Goal: Information Seeking & Learning: Learn about a topic

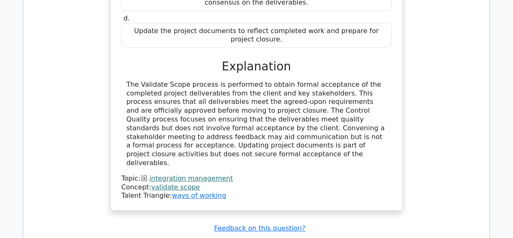
scroll to position [1142, 0]
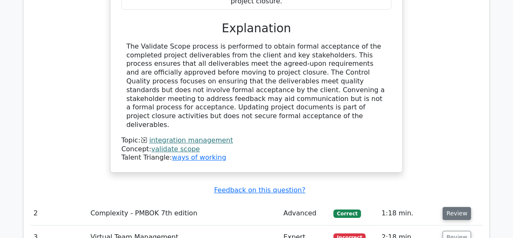
click at [454, 207] on button "Review" at bounding box center [457, 213] width 28 height 13
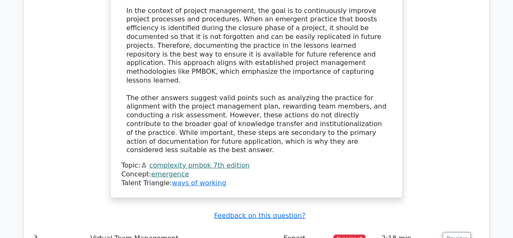
scroll to position [1599, 0]
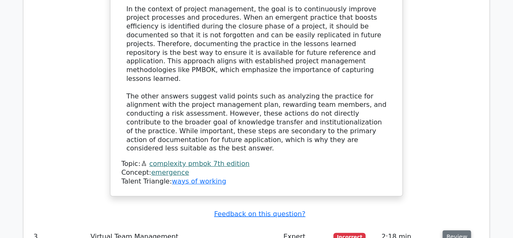
click at [462, 230] on button "Review" at bounding box center [457, 236] width 28 height 13
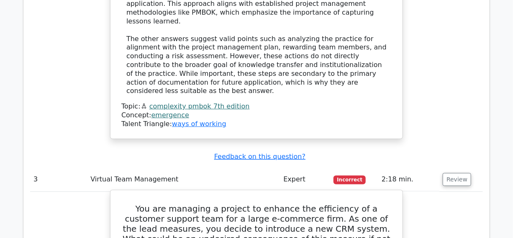
scroll to position [1675, 0]
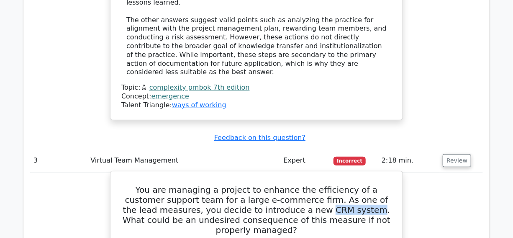
drag, startPoint x: 282, startPoint y: 107, endPoint x: 327, endPoint y: 106, distance: 44.4
click at [327, 185] on h5 "You are managing a project to enhance the efficiency of a customer support team…" at bounding box center [257, 210] width 272 height 50
copy h5 "CRM system"
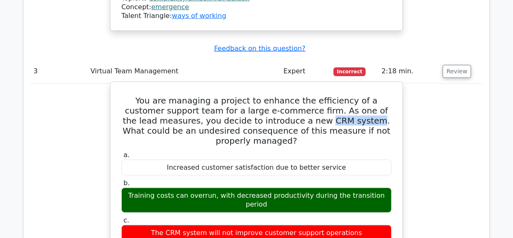
scroll to position [1751, 0]
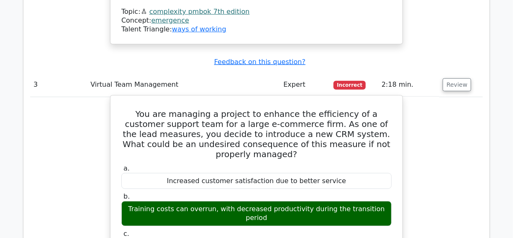
click at [220, 109] on h5 "You are managing a project to enhance the efficiency of a customer support team…" at bounding box center [257, 134] width 272 height 50
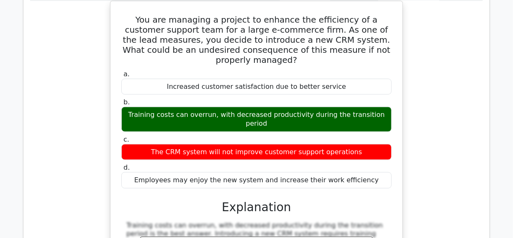
scroll to position [1865, 0]
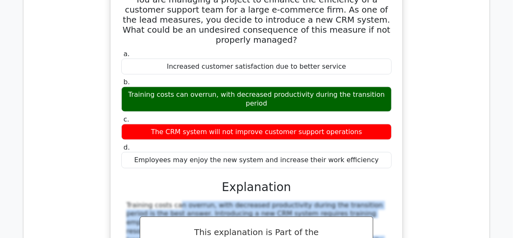
drag, startPoint x: 121, startPoint y: 82, endPoint x: 248, endPoint y: 162, distance: 150.3
click at [248, 162] on div "a. Increased customer satisfaction due to better service b. Training costs can …" at bounding box center [257, 183] width 272 height 270
copy div "Training costs can overrun, with decreased productivity during the transition p…"
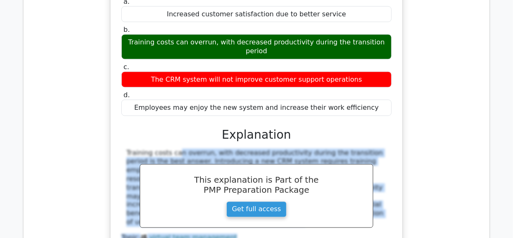
scroll to position [2055, 0]
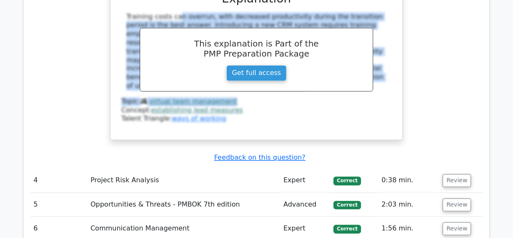
drag, startPoint x: 461, startPoint y: 59, endPoint x: 455, endPoint y: 66, distance: 9.0
click at [459, 174] on button "Review" at bounding box center [457, 180] width 28 height 13
click at [448, 198] on button "Review" at bounding box center [457, 204] width 28 height 13
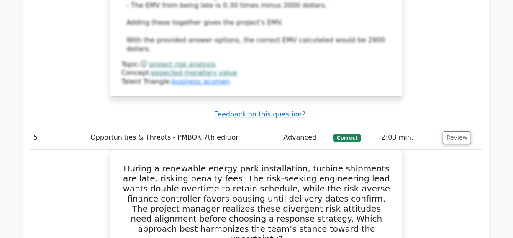
scroll to position [2626, 0]
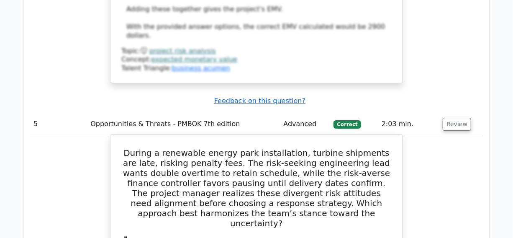
copy div "propensity"
drag, startPoint x: 125, startPoint y: 182, endPoint x: 239, endPoint y: 184, distance: 113.9
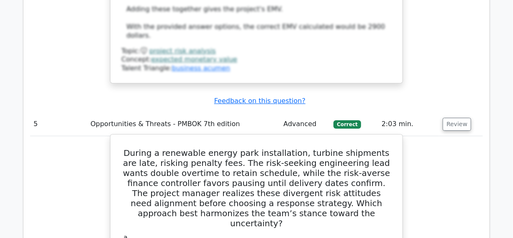
copy div "Facilitate a risk propensity workshop"
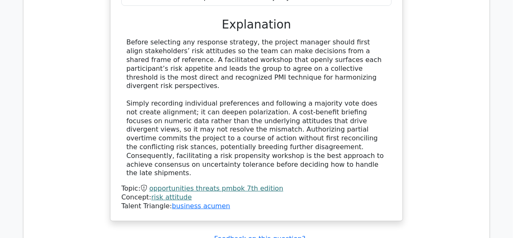
scroll to position [3045, 0]
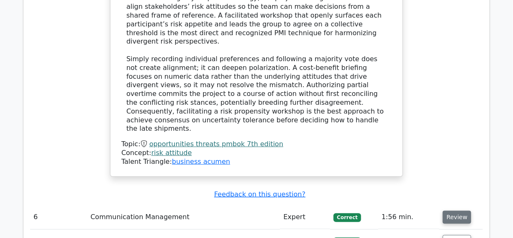
click at [456, 211] on button "Review" at bounding box center [457, 217] width 28 height 13
click at [450, 235] on button "Review" at bounding box center [457, 241] width 28 height 13
copy h5 "laden"
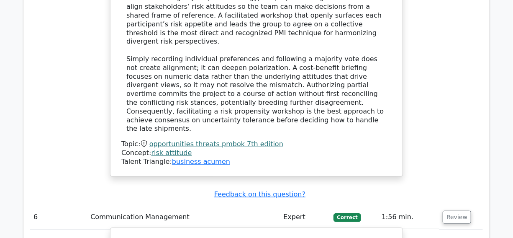
drag, startPoint x: 236, startPoint y: 97, endPoint x: 316, endPoint y: 97, distance: 80.0
copy h5 "data-laden language"
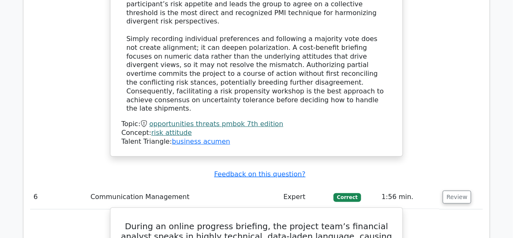
scroll to position [3083, 0]
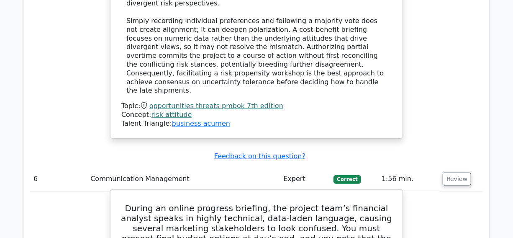
drag, startPoint x: 132, startPoint y: 134, endPoint x: 301, endPoint y: 146, distance: 170.0
copy div "Adopt a versatile, audience-focused style that flexes between concise bullet po…"
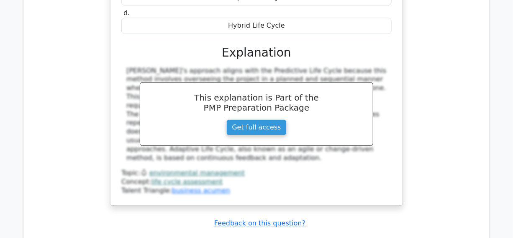
scroll to position [3920, 0]
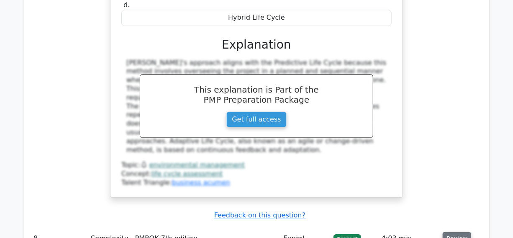
click at [455, 232] on button "Review" at bounding box center [457, 238] width 28 height 13
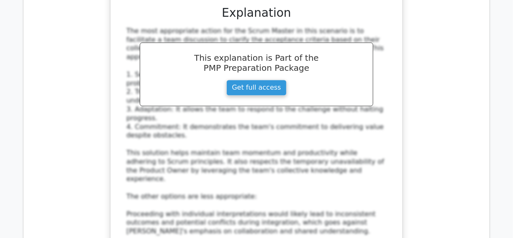
scroll to position [4986, 0]
drag, startPoint x: 453, startPoint y: 102, endPoint x: 453, endPoint y: 108, distance: 6.3
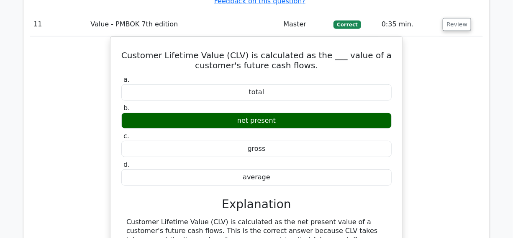
scroll to position [5824, 0]
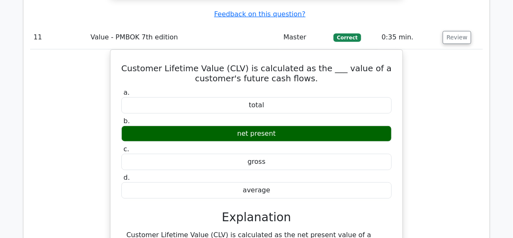
drag, startPoint x: 453, startPoint y: 50, endPoint x: 449, endPoint y: 68, distance: 18.9
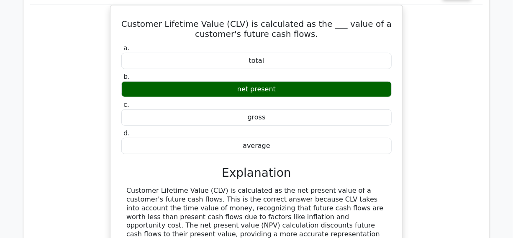
scroll to position [5862, 0]
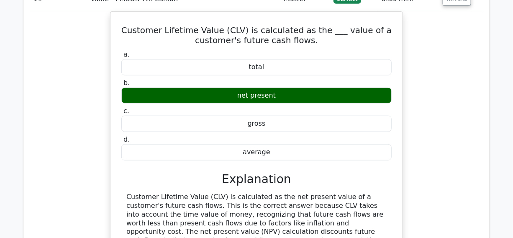
copy h5 "pinpoint"
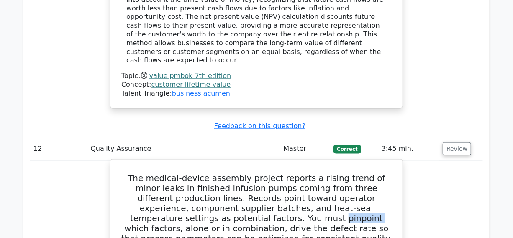
scroll to position [6090, 0]
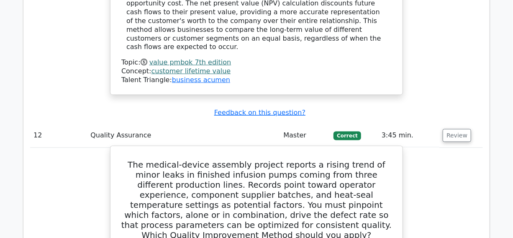
drag, startPoint x: 124, startPoint y: 46, endPoint x: 276, endPoint y: 140, distance: 178.2
copy div "To determine which factors (operator experience, supplier batch, heat-seal temp…"
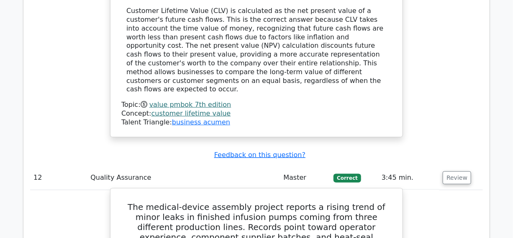
scroll to position [5976, 0]
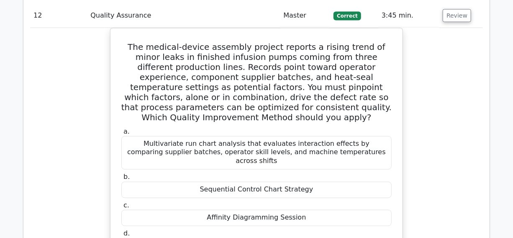
scroll to position [6318, 0]
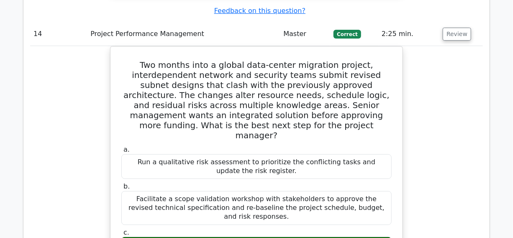
scroll to position [7155, 0]
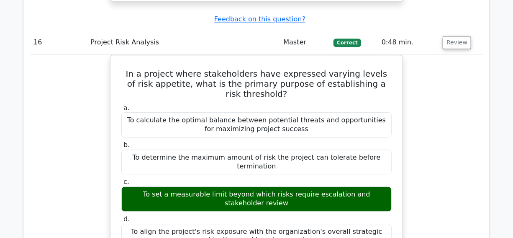
scroll to position [8107, 0]
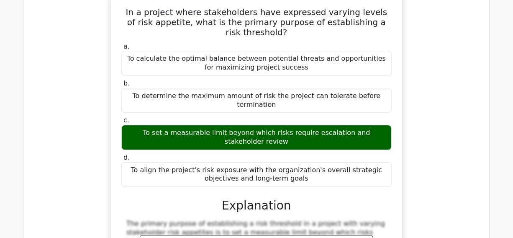
drag, startPoint x: 456, startPoint y: 22, endPoint x: 456, endPoint y: 38, distance: 15.5
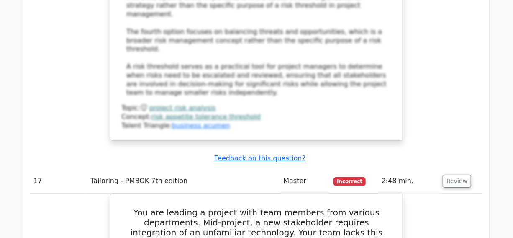
scroll to position [8526, 0]
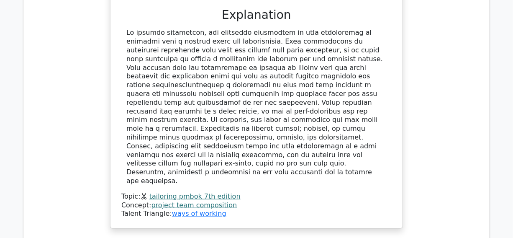
scroll to position [8868, 0]
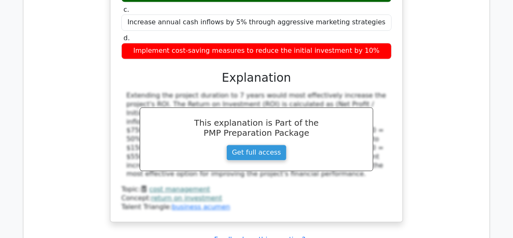
scroll to position [9325, 0]
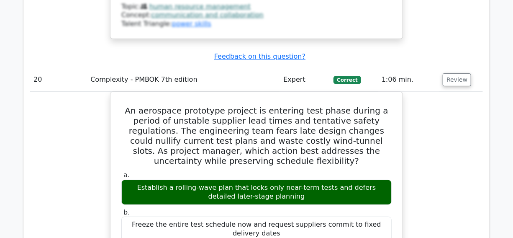
scroll to position [10044, 0]
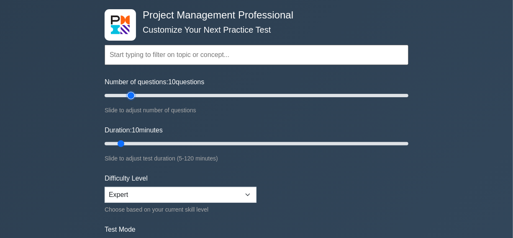
type input "20"
click at [130, 95] on input "Number of questions: 10 questions" at bounding box center [257, 95] width 304 height 10
type input "40"
click at [195, 142] on input "Duration: 10 minutes" at bounding box center [257, 144] width 304 height 10
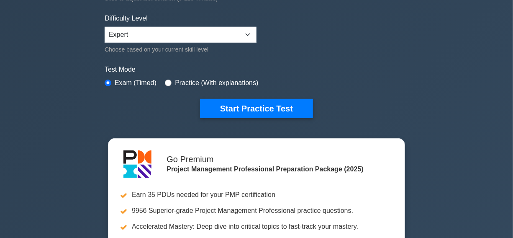
scroll to position [152, 0]
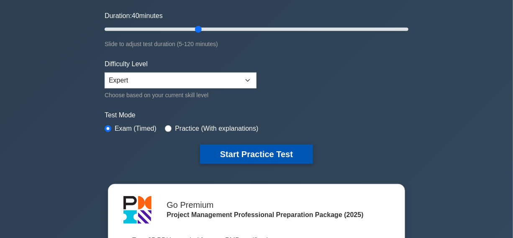
click at [250, 153] on button "Start Practice Test" at bounding box center [256, 153] width 113 height 19
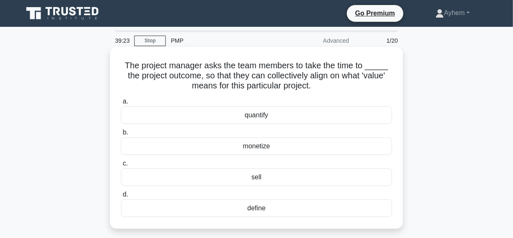
click at [222, 214] on div "define" at bounding box center [256, 208] width 271 height 18
click at [121, 197] on input "d. define" at bounding box center [121, 194] width 0 height 5
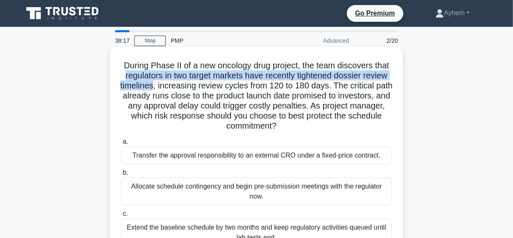
drag, startPoint x: 131, startPoint y: 78, endPoint x: 164, endPoint y: 87, distance: 34.2
click at [164, 87] on h5 "During Phase II of a new oncology drug project, the team discovers that regulat…" at bounding box center [256, 95] width 273 height 71
copy h5 "regulators in two target markets have recently tightened dossier review timelin…"
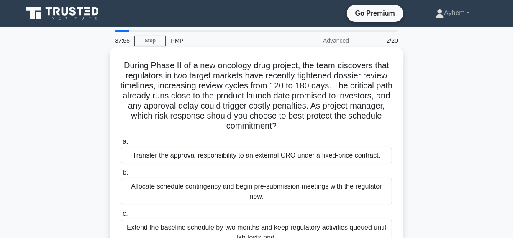
click at [201, 81] on h5 "During Phase II of a new oncology drug project, the team discovers that regulat…" at bounding box center [256, 95] width 273 height 71
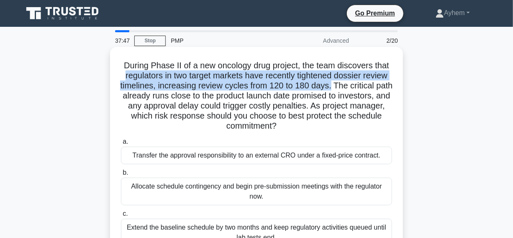
drag, startPoint x: 121, startPoint y: 75, endPoint x: 340, endPoint y: 85, distance: 218.4
click at [340, 85] on h5 "During Phase II of a new oncology drug project, the team discovers that regulat…" at bounding box center [256, 95] width 273 height 71
copy h5 "regulators in two target markets have recently tightened dossier review timelin…"
click at [152, 79] on h5 "During Phase II of a new oncology drug project, the team discovers that regulat…" at bounding box center [256, 95] width 273 height 71
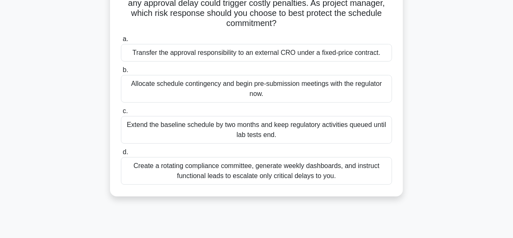
scroll to position [114, 0]
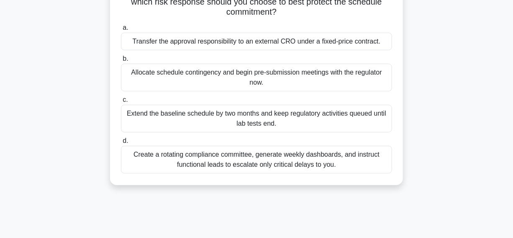
click at [144, 83] on div "Allocate schedule contingency and begin pre-submission meetings with the regula…" at bounding box center [256, 78] width 271 height 28
click at [121, 62] on input "b. Allocate schedule contingency and begin pre-submission meetings with the reg…" at bounding box center [121, 58] width 0 height 5
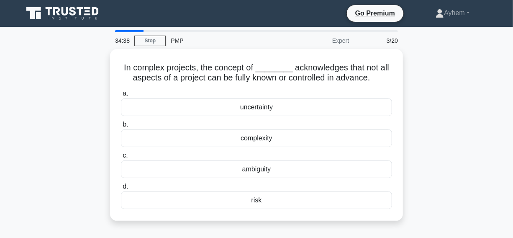
scroll to position [38, 0]
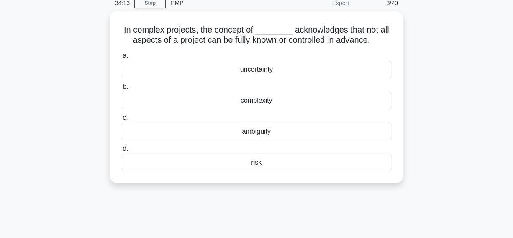
drag, startPoint x: 120, startPoint y: 26, endPoint x: 373, endPoint y: 187, distance: 300.5
click at [373, 187] on div "In complex projects, the concept of ________ acknowledges that not all aspects …" at bounding box center [256, 102] width 477 height 182
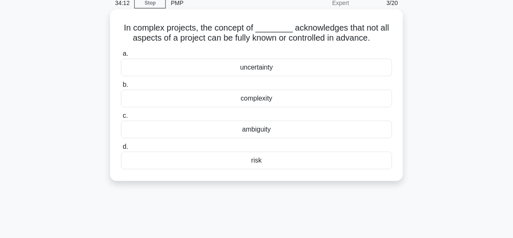
copy div "In complex projects, the concept of ________ acknowledges that not all aspects …"
click at [381, 36] on icon ".spinner_0XTQ{transform-origin:center;animation:spinner_y6GP .75s linear infini…" at bounding box center [376, 38] width 10 height 10
click at [285, 71] on div "uncertainty" at bounding box center [256, 68] width 271 height 18
click at [121, 57] on input "a. uncertainty" at bounding box center [121, 53] width 0 height 5
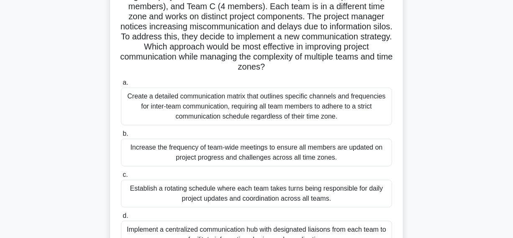
scroll to position [114, 0]
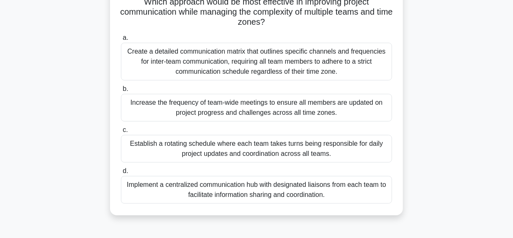
click at [160, 190] on div "Implement a centralized communication hub with designated liaisons from each te…" at bounding box center [256, 190] width 271 height 28
click at [121, 174] on input "d. Implement a centralized communication hub with designated liaisons from each…" at bounding box center [121, 170] width 0 height 5
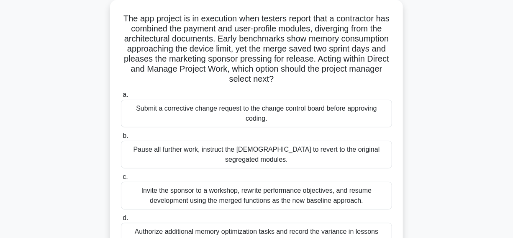
scroll to position [38, 0]
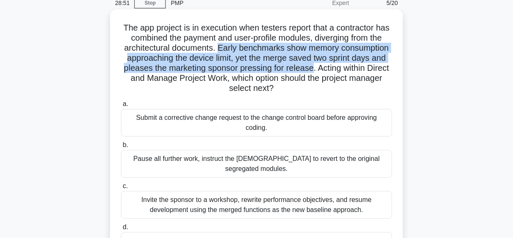
drag, startPoint x: 250, startPoint y: 46, endPoint x: 343, endPoint y: 65, distance: 94.9
click at [381, 71] on h5 "The app project is in execution when testers report that a contractor has combi…" at bounding box center [256, 58] width 273 height 71
copy h5 "Early benchmarks show memory consumption approaching the device limit, yet the …"
click at [167, 67] on h5 "The app project is in execution when testers report that a contractor has combi…" at bounding box center [256, 58] width 273 height 71
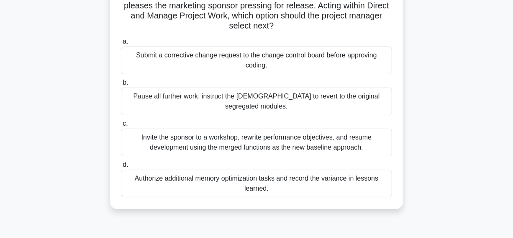
scroll to position [114, 0]
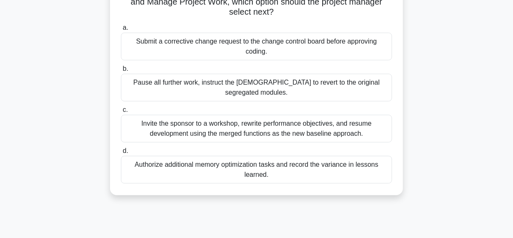
drag, startPoint x: 65, startPoint y: 111, endPoint x: 337, endPoint y: 129, distance: 272.3
click at [378, 129] on div "The app project is in execution when testers report that a contractor has combi…" at bounding box center [256, 71] width 477 height 272
copy label "c. Invite the sponsor to a workshop, rewrite performance objectives, and resume…"
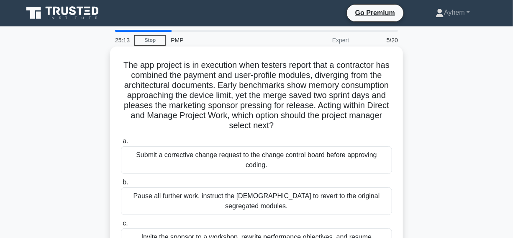
scroll to position [0, 0]
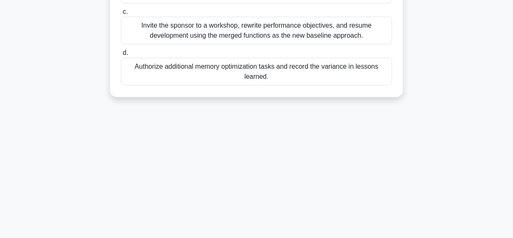
drag, startPoint x: 126, startPoint y: 66, endPoint x: 319, endPoint y: 218, distance: 246.3
click at [336, 237] on html "Go Premium [GEOGRAPHIC_DATA]" at bounding box center [256, 12] width 513 height 452
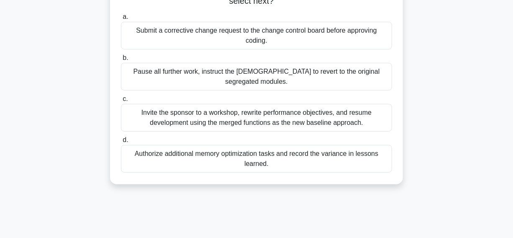
scroll to position [24, 0]
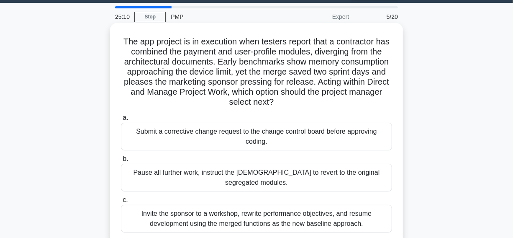
copy div "The app project is in execution when testers report that a contractor has combi…"
click at [324, 102] on h5 "The app project is in execution when testers report that a contractor has combi…" at bounding box center [256, 71] width 273 height 71
click at [131, 139] on div "Submit a corrective change request to the change control board before approving…" at bounding box center [256, 137] width 271 height 28
click at [121, 121] on input "a. Submit a corrective change request to the change control board before approv…" at bounding box center [121, 117] width 0 height 5
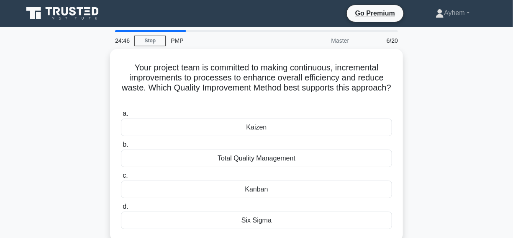
scroll to position [0, 0]
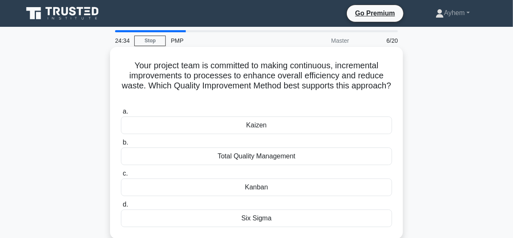
click at [188, 127] on div "Kaizen" at bounding box center [256, 125] width 271 height 18
click at [121, 114] on input "a. [GEOGRAPHIC_DATA]" at bounding box center [121, 111] width 0 height 5
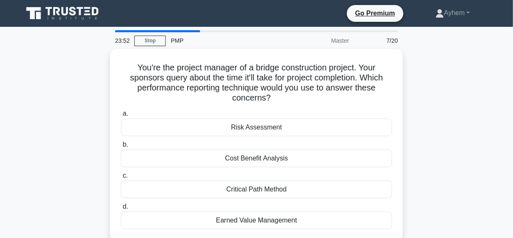
scroll to position [38, 0]
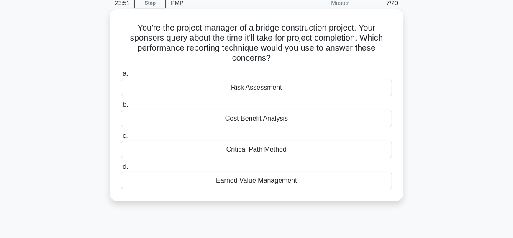
click at [171, 180] on div "Earned Value Management" at bounding box center [256, 181] width 271 height 18
click at [121, 170] on input "d. Earned Value Management" at bounding box center [121, 166] width 0 height 5
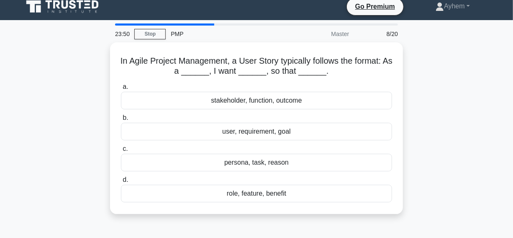
scroll to position [0, 0]
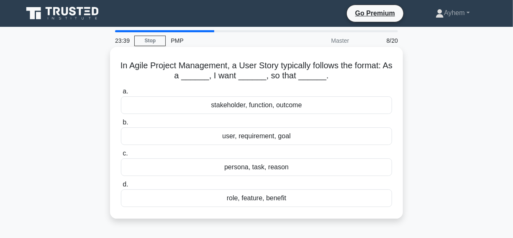
click at [198, 198] on div "role, feature, benefit" at bounding box center [256, 198] width 271 height 18
click at [121, 187] on input "d. role, feature, benefit" at bounding box center [121, 184] width 0 height 5
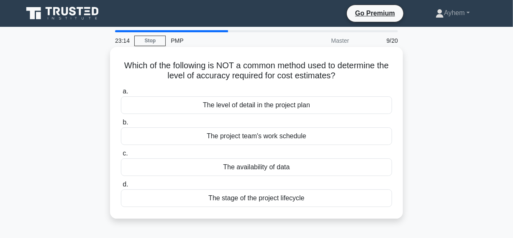
click at [170, 140] on div "The project team's work schedule" at bounding box center [256, 136] width 271 height 18
click at [121, 125] on input "b. The project team's work schedule" at bounding box center [121, 122] width 0 height 5
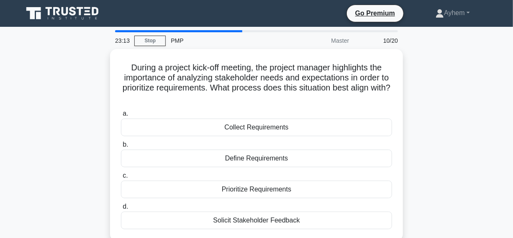
scroll to position [38, 0]
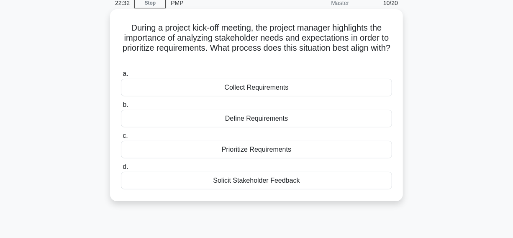
click at [187, 88] on div "Collect Requirements" at bounding box center [256, 88] width 271 height 18
click at [121, 77] on input "a. Collect Requirements" at bounding box center [121, 73] width 0 height 5
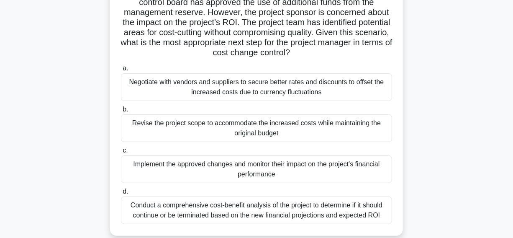
scroll to position [114, 0]
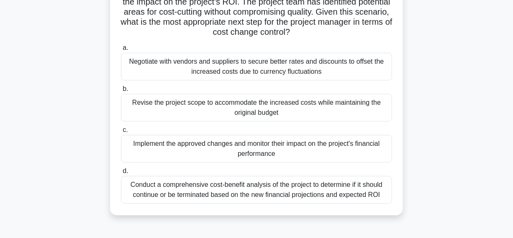
click at [134, 118] on div "Revise the project scope to accommodate the increased costs while maintaining t…" at bounding box center [256, 108] width 271 height 28
click at [121, 92] on input "b. Revise the project scope to accommodate the increased costs while maintainin…" at bounding box center [121, 88] width 0 height 5
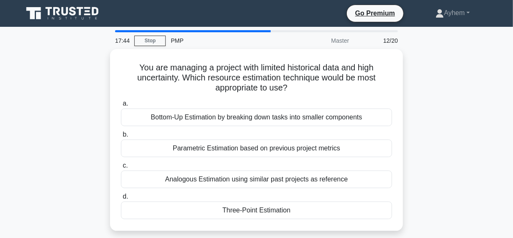
scroll to position [38, 0]
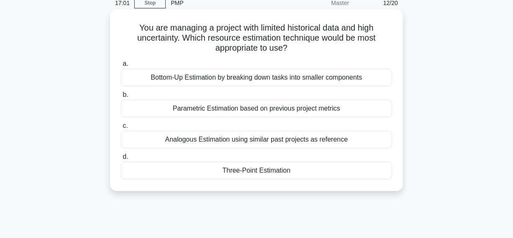
drag, startPoint x: 129, startPoint y: 24, endPoint x: 248, endPoint y: 79, distance: 130.9
click at [400, 196] on div "You are managing a project with limited historical data and high uncertainty. W…" at bounding box center [256, 107] width 477 height 192
copy div "You are managing a project with limited historical data and high uncertainty. W…"
click at [296, 46] on icon ".spinner_0XTQ{transform-origin:center;animation:spinner_y6GP .75s linear infini…" at bounding box center [293, 49] width 10 height 10
click at [293, 47] on icon ".spinner_0XTQ{transform-origin:center;animation:spinner_y6GP .75s linear infini…" at bounding box center [293, 49] width 10 height 10
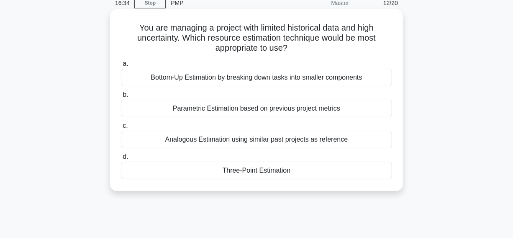
click at [206, 172] on div "Three-Point Estimation" at bounding box center [256, 171] width 271 height 18
click at [121, 160] on input "d. Three-Point Estimation" at bounding box center [121, 156] width 0 height 5
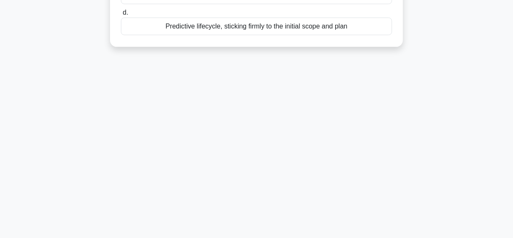
drag, startPoint x: 126, startPoint y: 26, endPoint x: 346, endPoint y: 189, distance: 273.9
click at [417, 229] on div "15:23 Stop PMP Expert 13/20 During the execution phase of a project, you notice…" at bounding box center [256, 25] width 477 height 419
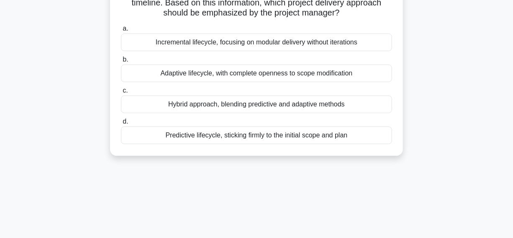
scroll to position [0, 0]
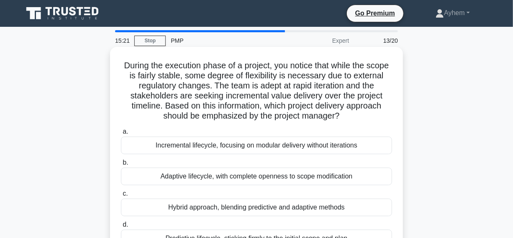
copy div "During the execution phase of a project, you notice that while the scope is fai…"
click at [342, 113] on icon ".spinner_0XTQ{transform-origin:center;animation:spinner_y6GP .75s linear infini…" at bounding box center [345, 116] width 10 height 10
click at [149, 180] on div "Adaptive lifecycle, with complete openness to scope modification" at bounding box center [256, 176] width 271 height 18
click at [121, 165] on input "b. Adaptive lifecycle, with complete openness to scope modification" at bounding box center [121, 162] width 0 height 5
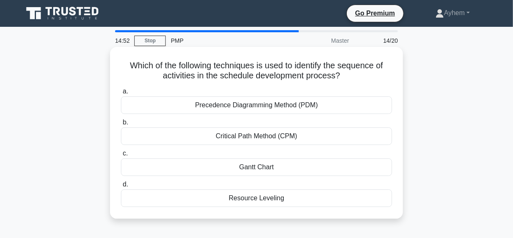
drag, startPoint x: 122, startPoint y: 62, endPoint x: 318, endPoint y: 171, distance: 224.2
click at [365, 211] on div "Which of the following techniques is used to identify the sequence of activitie…" at bounding box center [256, 132] width 286 height 165
copy div "Which of the following techniques is used to identify the sequence of activitie…"
click at [346, 76] on icon ".spinner_0XTQ{transform-origin:center;animation:spinner_y6GP .75s linear infini…" at bounding box center [345, 76] width 10 height 10
click at [177, 106] on div "Precedence Diagramming Method (PDM)" at bounding box center [256, 105] width 271 height 18
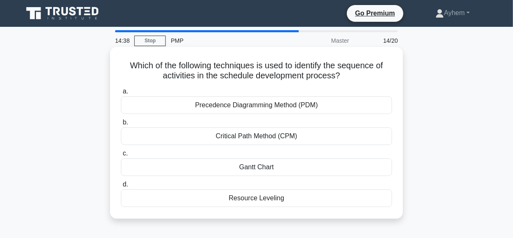
click at [121, 94] on input "a. Precedence Diagramming Method (PDM)" at bounding box center [121, 91] width 0 height 5
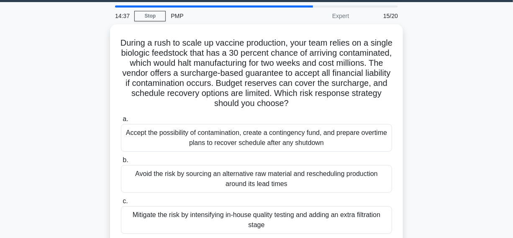
scroll to position [38, 0]
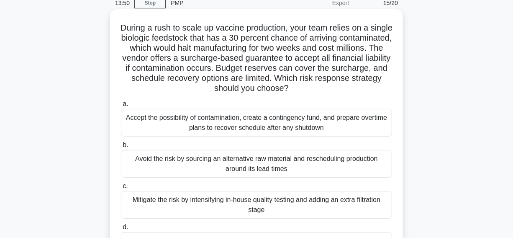
click at [250, 57] on h5 "During a rush to scale up vaccine production, your team relies on a single biol…" at bounding box center [256, 58] width 273 height 71
copy h5 "surcharge"
click at [242, 54] on h5 "During a rush to scale up vaccine production, your team relies on a single biol…" at bounding box center [256, 58] width 273 height 71
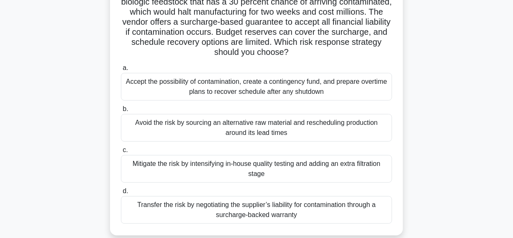
scroll to position [114, 0]
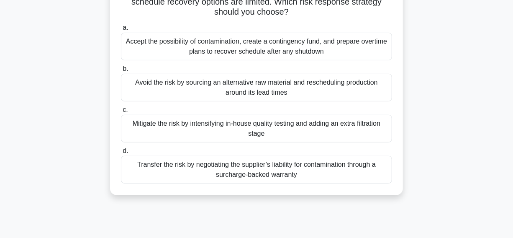
click at [139, 173] on div "Transfer the risk by negotiating the supplier’s liability for contamination thr…" at bounding box center [256, 170] width 271 height 28
click at [121, 154] on input "d. Transfer the risk by negotiating the supplier’s liability for contamination …" at bounding box center [121, 150] width 0 height 5
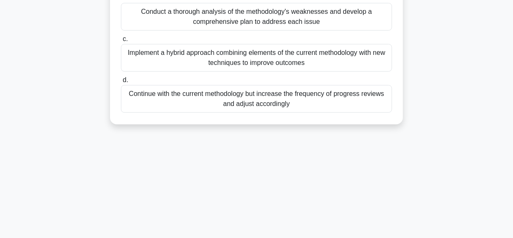
scroll to position [214, 0]
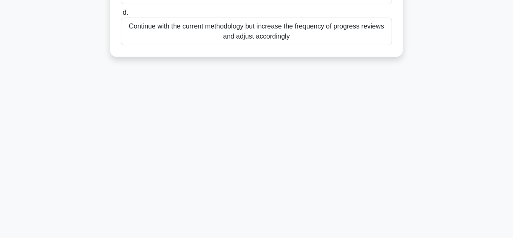
drag, startPoint x: 119, startPoint y: 25, endPoint x: 311, endPoint y: 192, distance: 254.9
click at [384, 237] on html "Go Premium [GEOGRAPHIC_DATA]" at bounding box center [256, 12] width 513 height 452
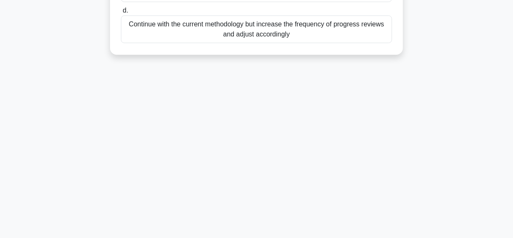
scroll to position [0, 0]
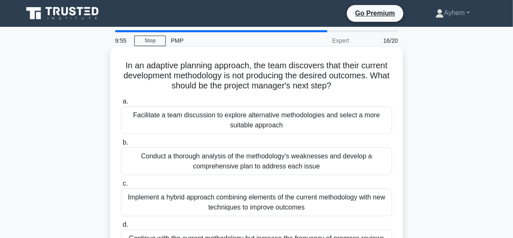
click at [342, 86] on icon ".spinner_0XTQ{transform-origin:center;animation:spinner_y6GP .75s linear infini…" at bounding box center [337, 86] width 10 height 10
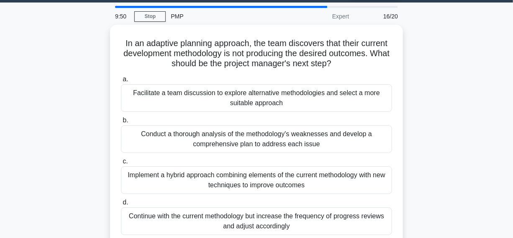
scroll to position [38, 0]
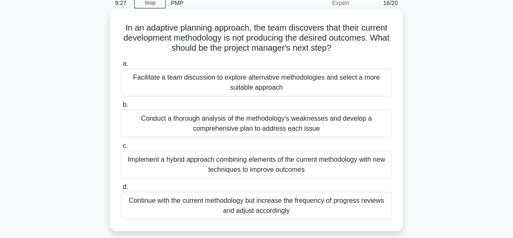
click at [155, 87] on div "Facilitate a team discussion to explore alternative methodologies and select a …" at bounding box center [256, 83] width 271 height 28
click at [121, 67] on input "a. Facilitate a team discussion to explore alternative methodologies and select…" at bounding box center [121, 63] width 0 height 5
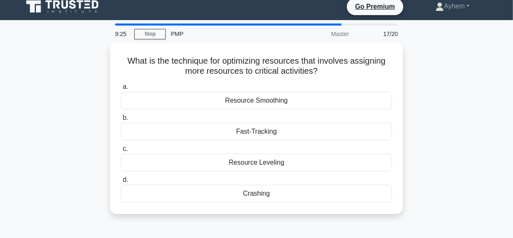
scroll to position [0, 0]
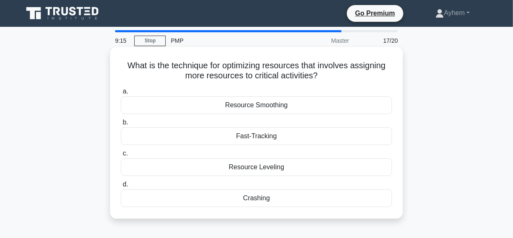
click at [224, 200] on div "Crashing" at bounding box center [256, 198] width 271 height 18
click at [121, 187] on input "d. Crashing" at bounding box center [121, 184] width 0 height 5
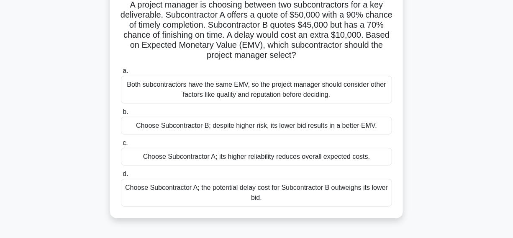
scroll to position [76, 0]
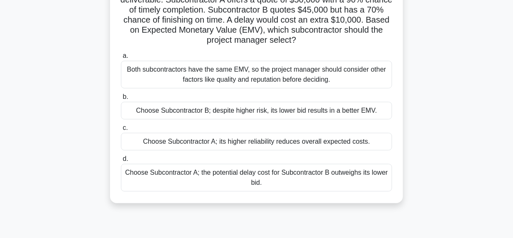
click at [133, 112] on div "Choose Subcontractor B; despite higher risk, its lower bid results in a better …" at bounding box center [256, 111] width 271 height 18
click at [121, 100] on input "b. Choose Subcontractor B; despite higher risk, its lower bid results in a bett…" at bounding box center [121, 96] width 0 height 5
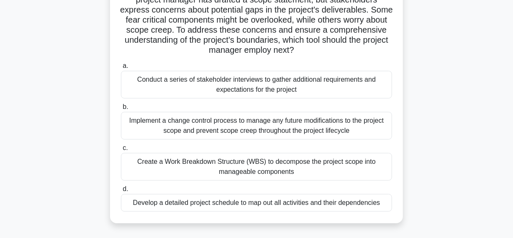
scroll to position [38, 0]
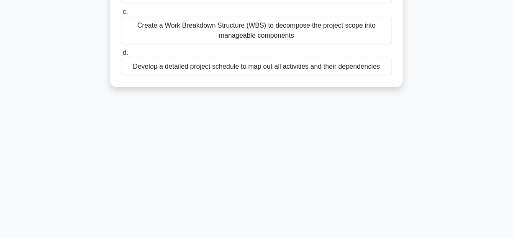
drag, startPoint x: 122, startPoint y: 29, endPoint x: 308, endPoint y: 213, distance: 261.7
click at [355, 237] on html "Go Premium [GEOGRAPHIC_DATA]" at bounding box center [256, 12] width 513 height 452
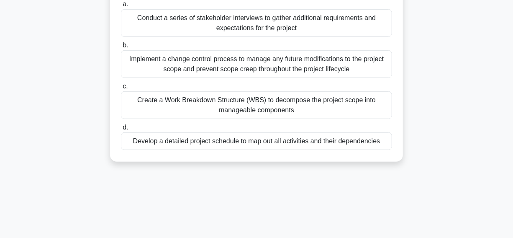
scroll to position [24, 0]
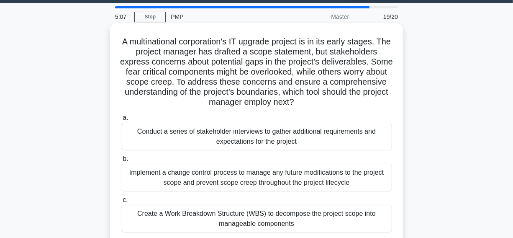
click at [304, 104] on icon ".spinner_0XTQ{transform-origin:center;animation:spinner_y6GP .75s linear infini…" at bounding box center [299, 103] width 10 height 10
click at [304, 100] on icon ".spinner_0XTQ{transform-origin:center;animation:spinner_y6GP .75s linear infini…" at bounding box center [299, 103] width 10 height 10
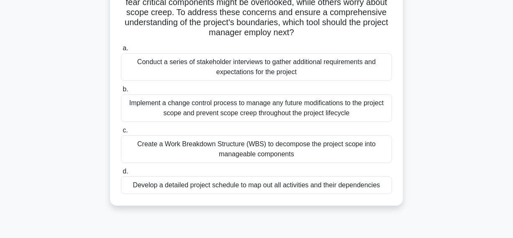
scroll to position [100, 0]
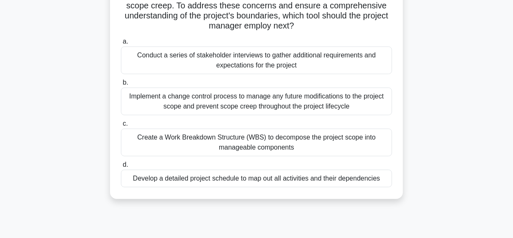
click at [165, 152] on div "Create a Work Breakdown Structure (WBS) to decompose the project scope into man…" at bounding box center [256, 143] width 271 height 28
click at [121, 126] on input "c. Create a Work Breakdown Structure (WBS) to decompose the project scope into …" at bounding box center [121, 123] width 0 height 5
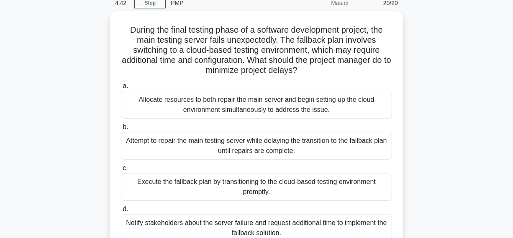
scroll to position [76, 0]
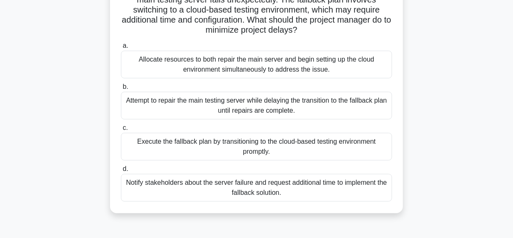
click at [129, 149] on div "Execute the fallback plan by transitioning to the cloud-based testing environme…" at bounding box center [256, 147] width 271 height 28
click at [121, 131] on input "c. Execute the fallback plan by transitioning to the cloud-based testing enviro…" at bounding box center [121, 127] width 0 height 5
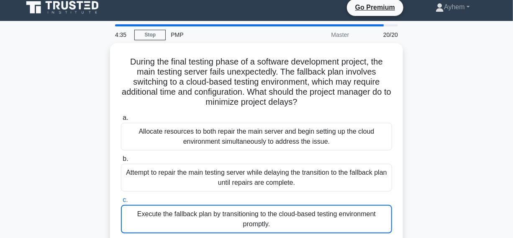
scroll to position [0, 0]
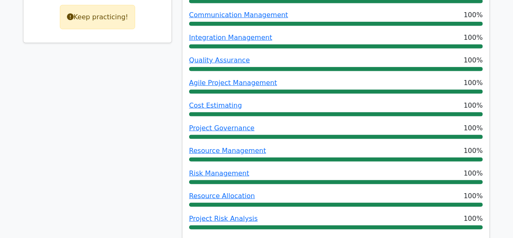
scroll to position [304, 0]
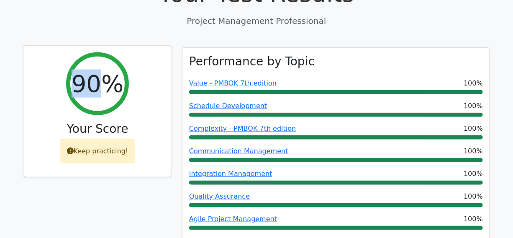
drag, startPoint x: 80, startPoint y: 57, endPoint x: 102, endPoint y: 56, distance: 22.6
click at [102, 70] on h2 "90%" at bounding box center [98, 84] width 52 height 28
click at [102, 69] on div "90%" at bounding box center [97, 83] width 63 height 63
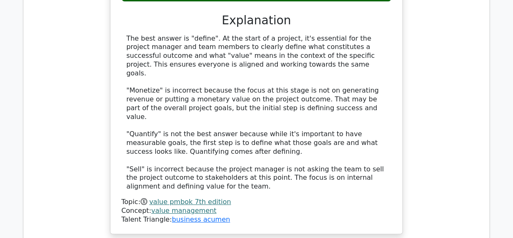
scroll to position [1104, 0]
